Goal: Check status: Check status

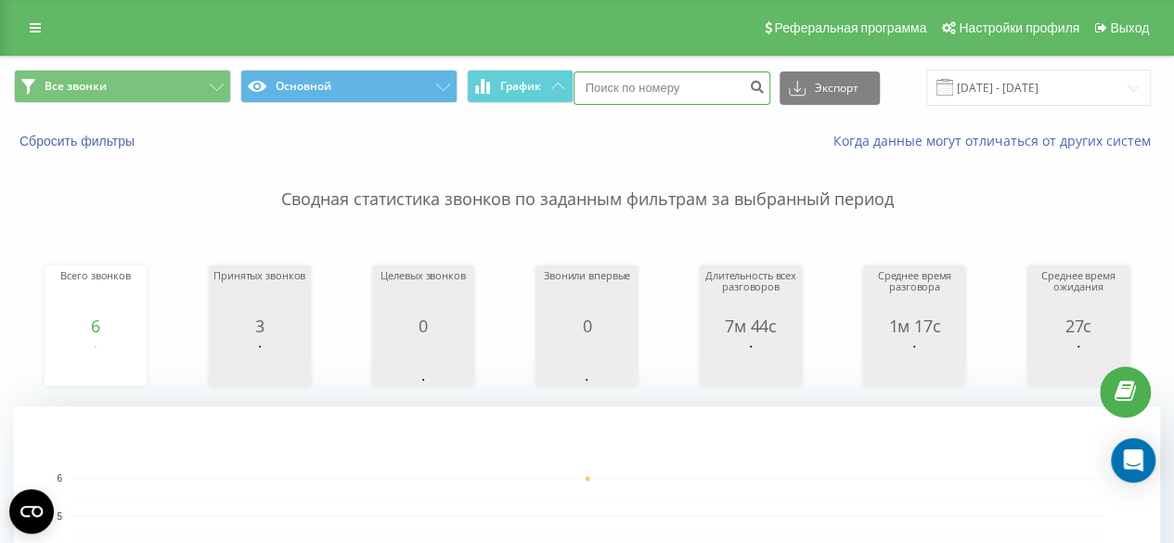
click at [643, 96] on input at bounding box center [671, 87] width 197 height 33
paste input "+380 96 515 53 21"
click at [588, 81] on input "80965155321" at bounding box center [671, 87] width 197 height 33
type input "0965155321"
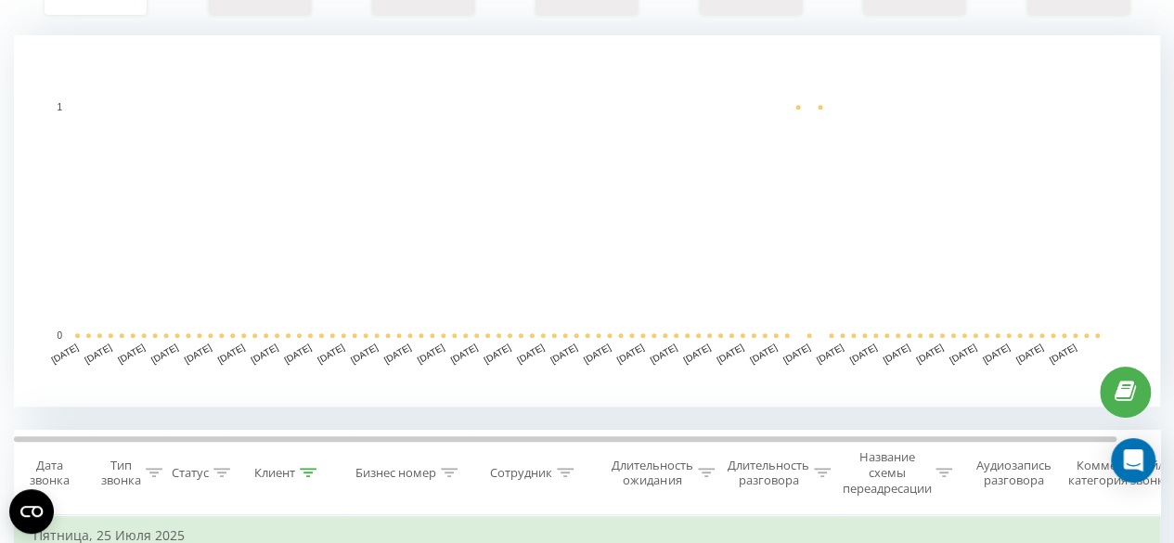
scroll to position [649, 0]
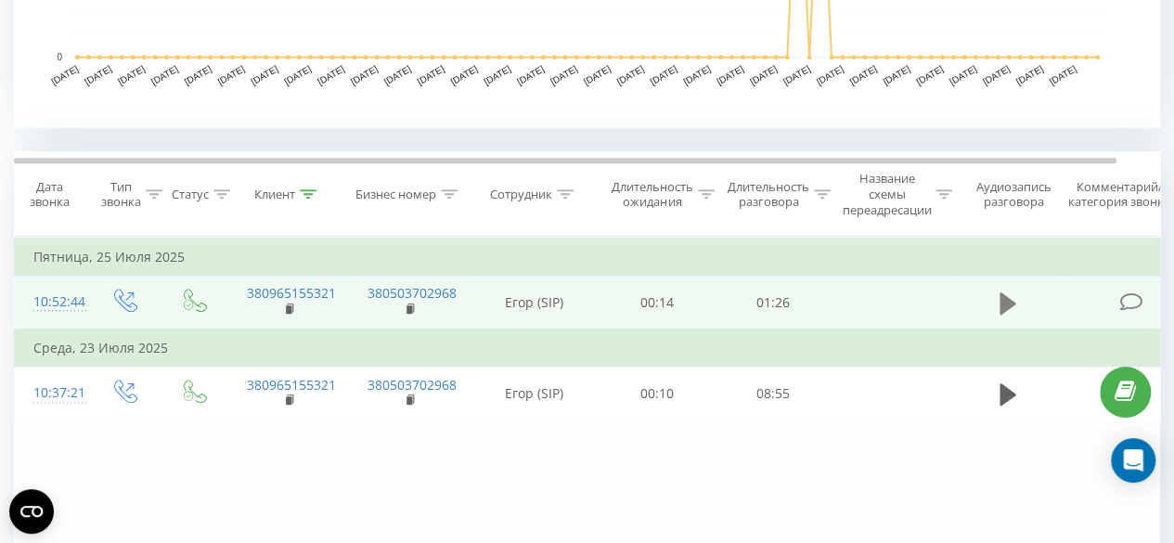
click at [1004, 301] on icon at bounding box center [1007, 302] width 17 height 22
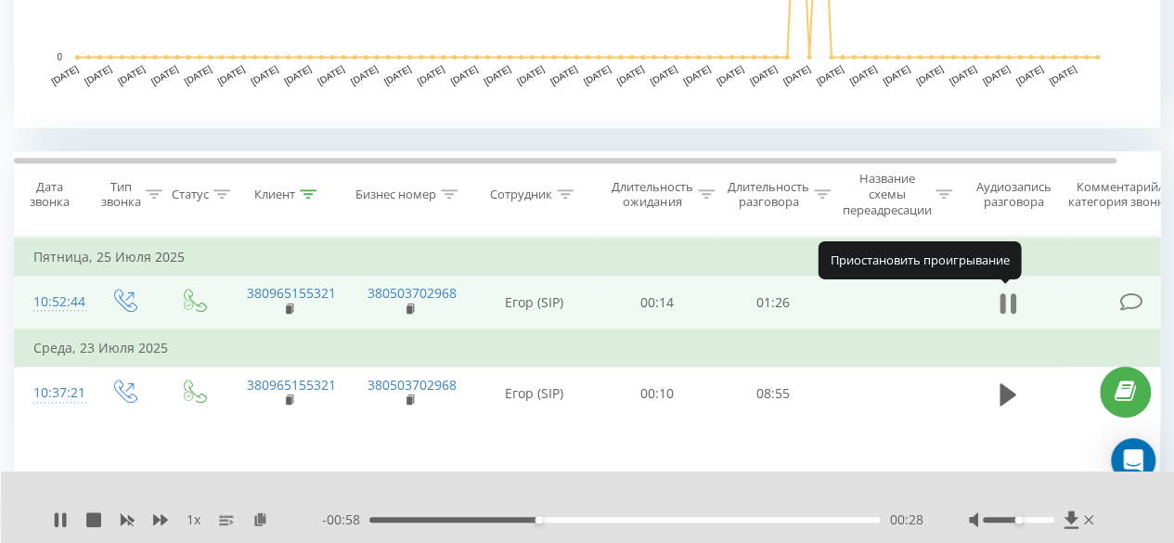
click at [1000, 301] on icon at bounding box center [1002, 303] width 6 height 20
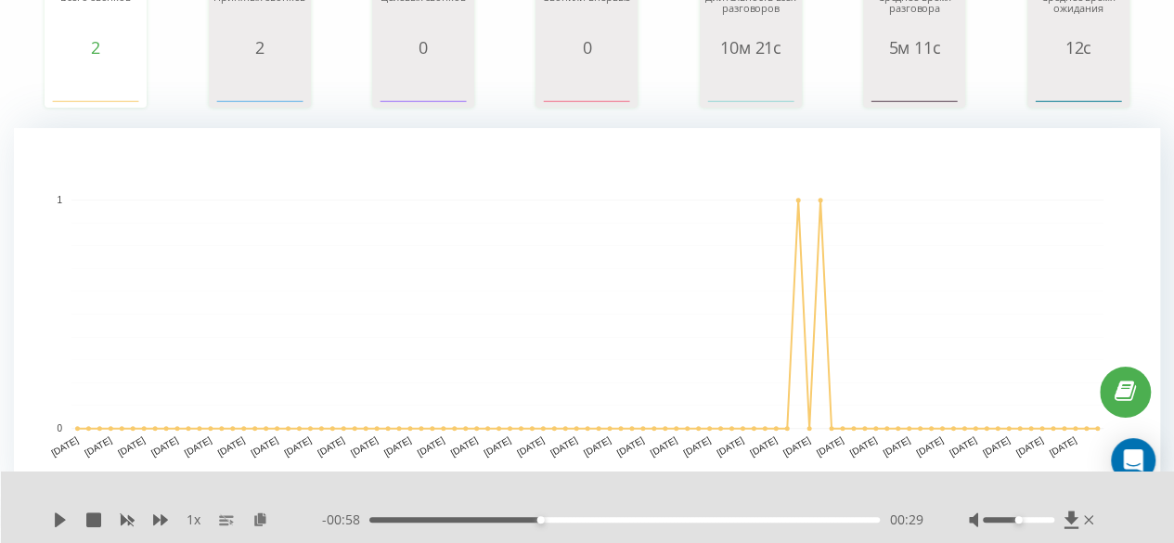
scroll to position [0, 0]
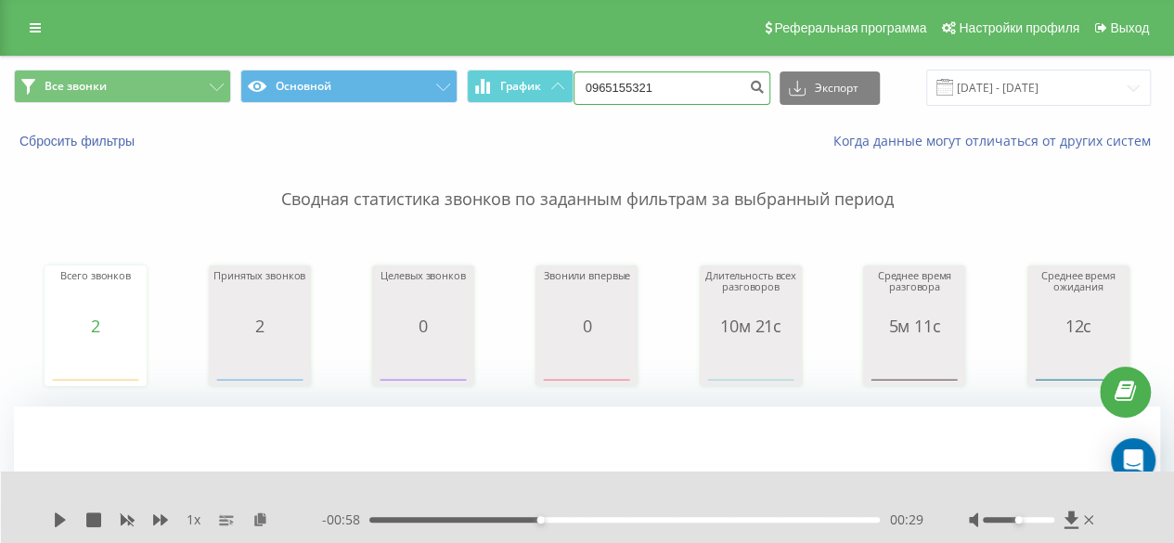
click at [610, 85] on input "0965155321" at bounding box center [671, 87] width 197 height 33
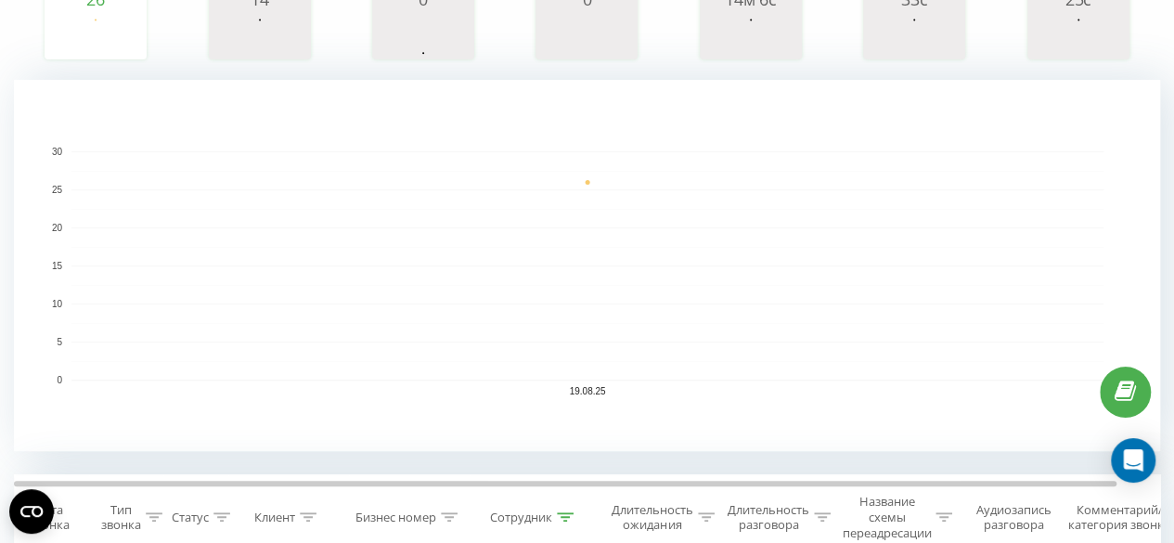
scroll to position [93, 0]
